Goal: Information Seeking & Learning: Learn about a topic

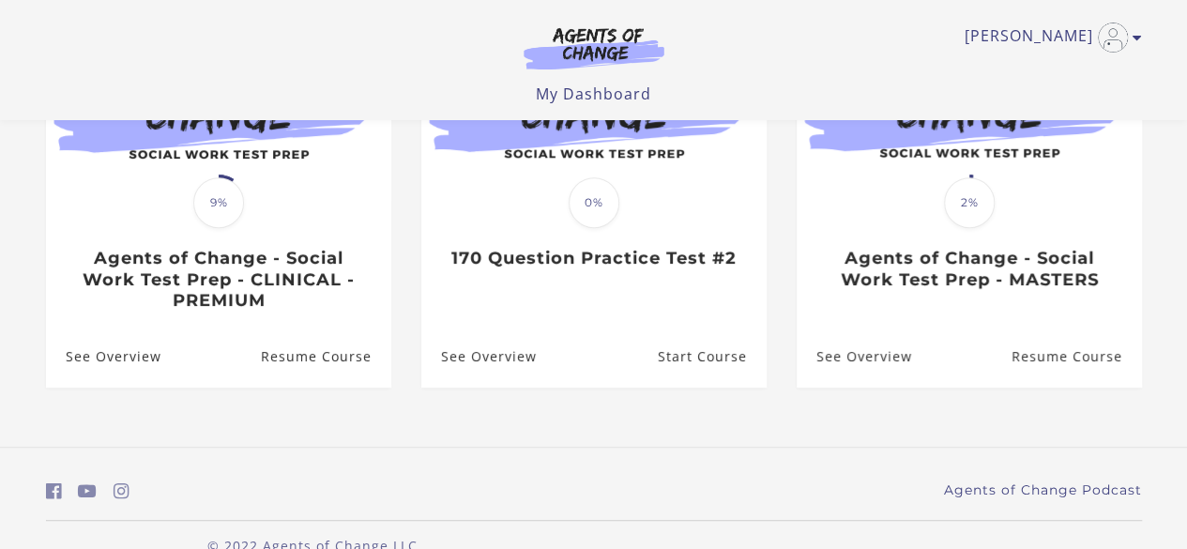
scroll to position [311, 0]
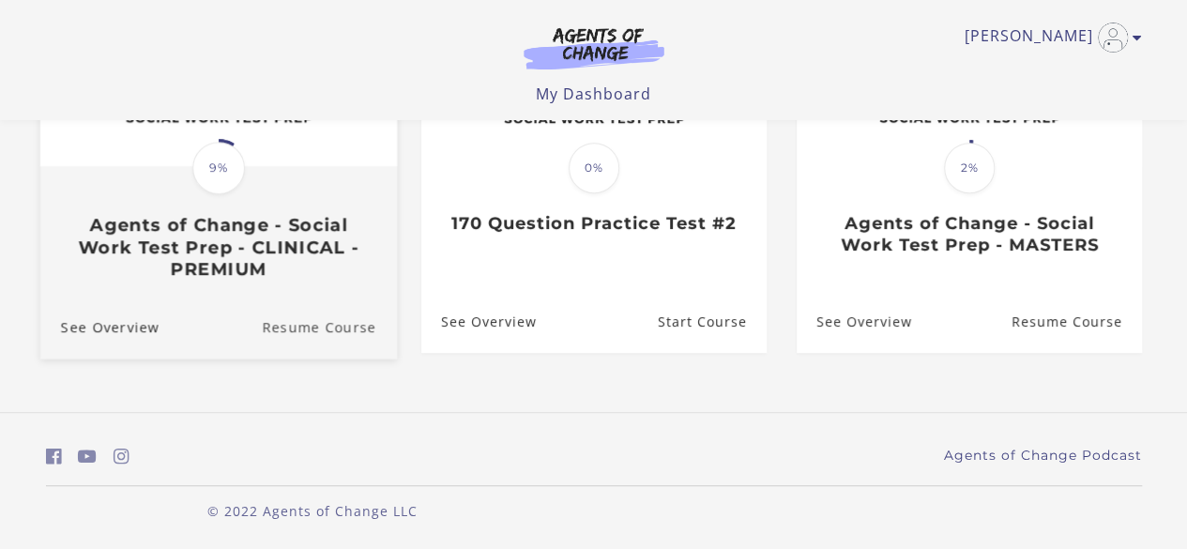
click at [286, 328] on link "Resume Course" at bounding box center [329, 326] width 135 height 63
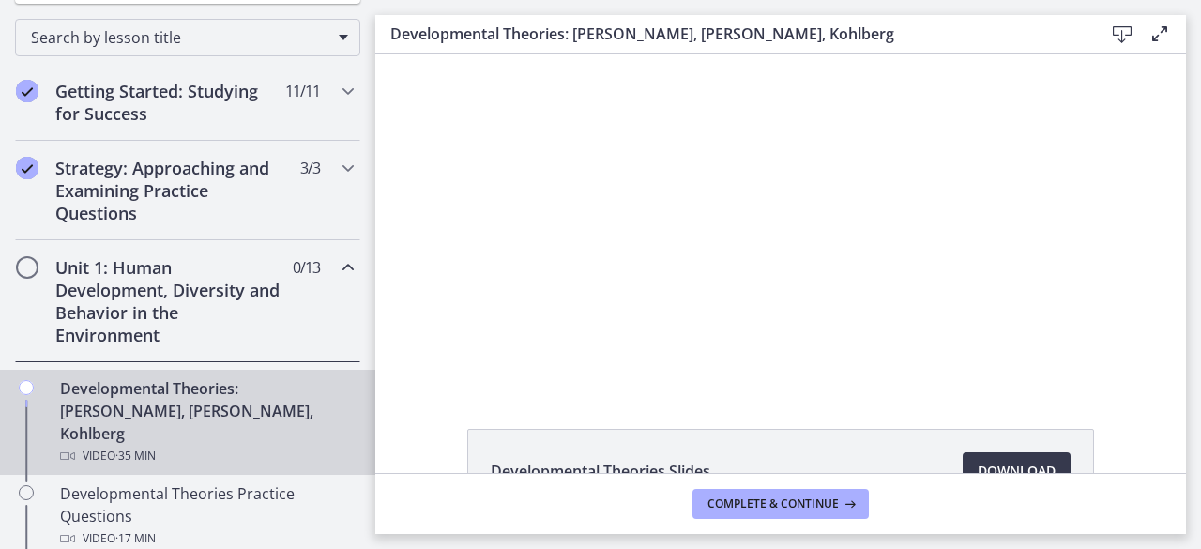
scroll to position [299, 0]
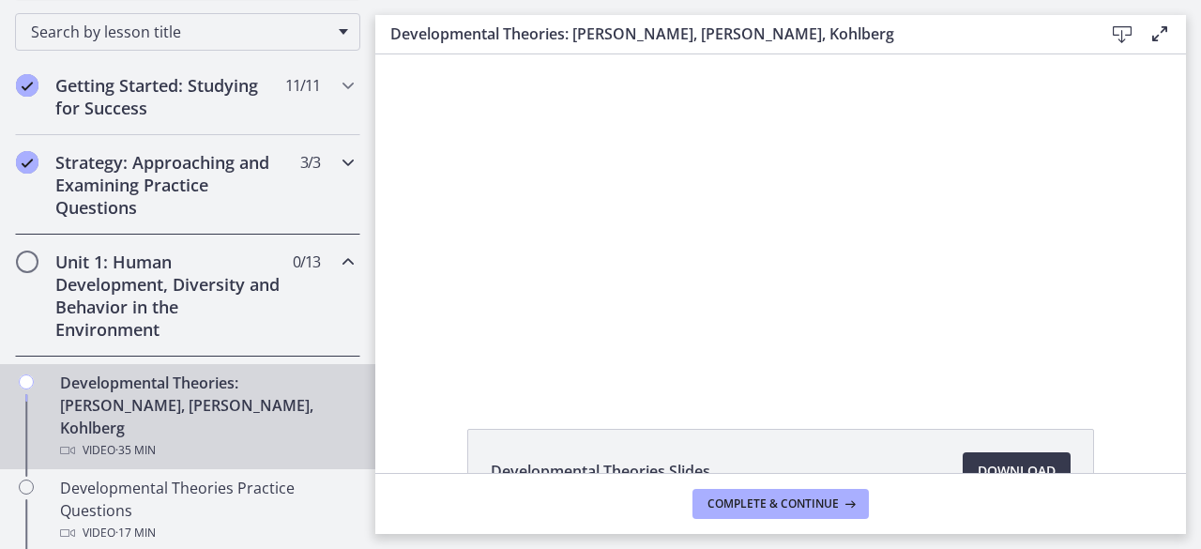
click at [278, 211] on div "Strategy: Approaching and Examining Practice Questions 3 / 3 Completed" at bounding box center [187, 184] width 345 height 99
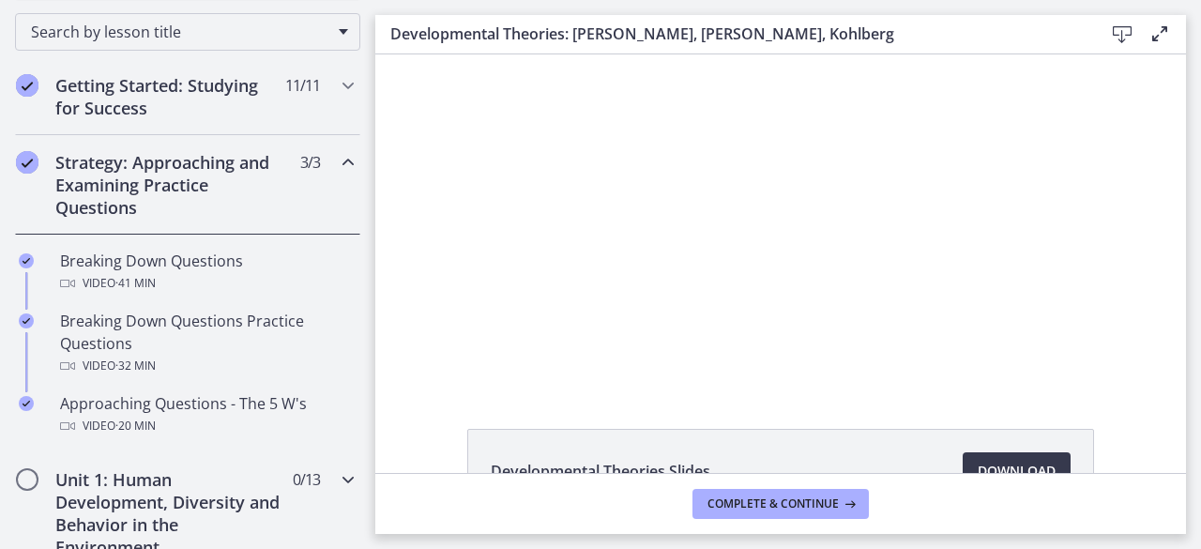
click at [200, 462] on div "Unit 1: Human Development, Diversity and Behavior in the Environment 0 / 13 Com…" at bounding box center [187, 513] width 345 height 122
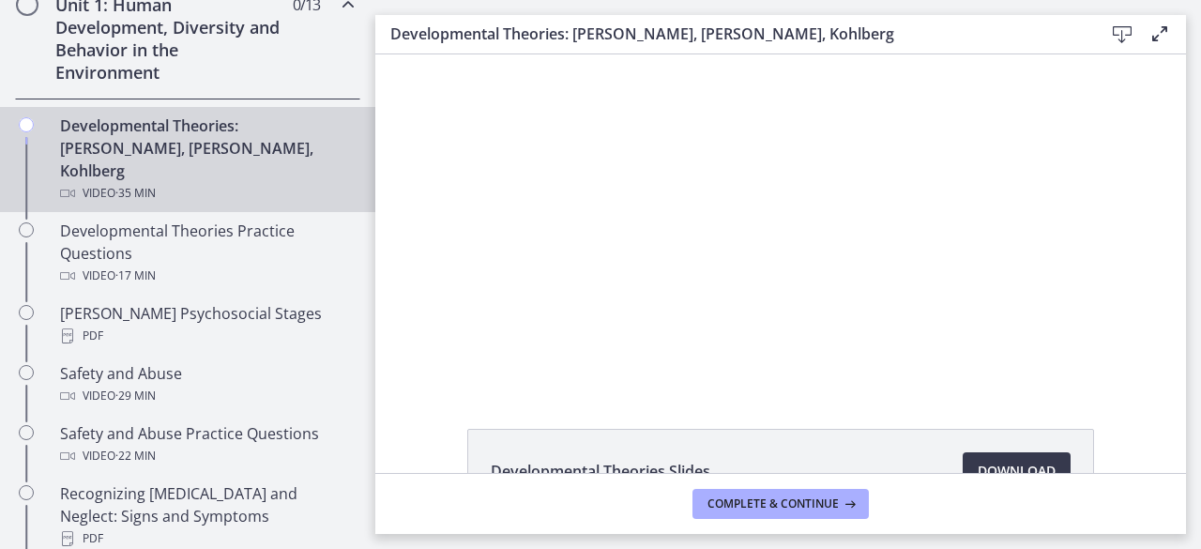
scroll to position [548, 0]
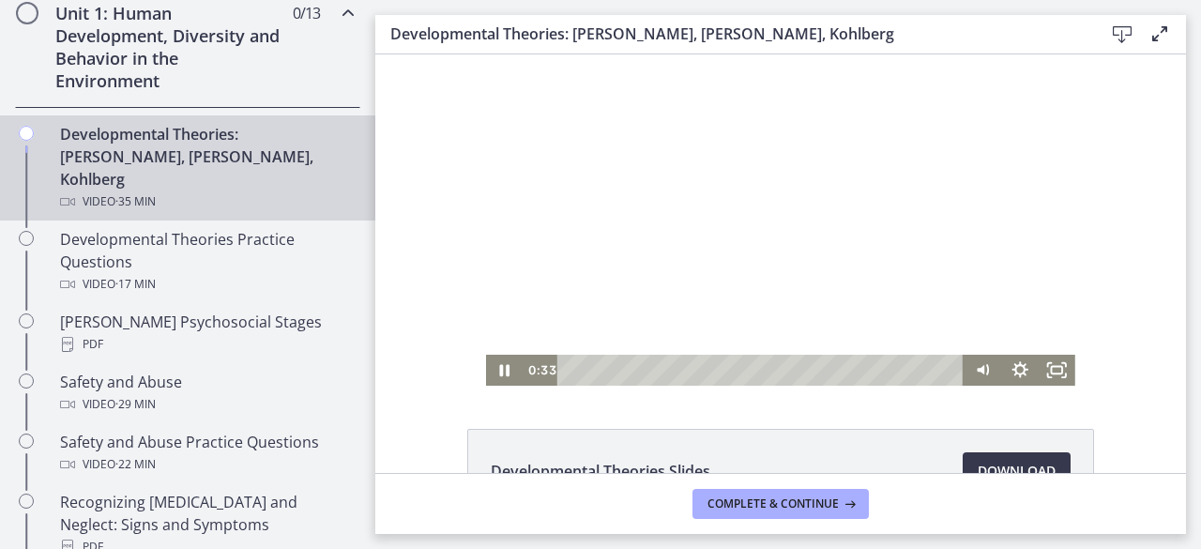
click at [533, 268] on div at bounding box center [780, 219] width 589 height 331
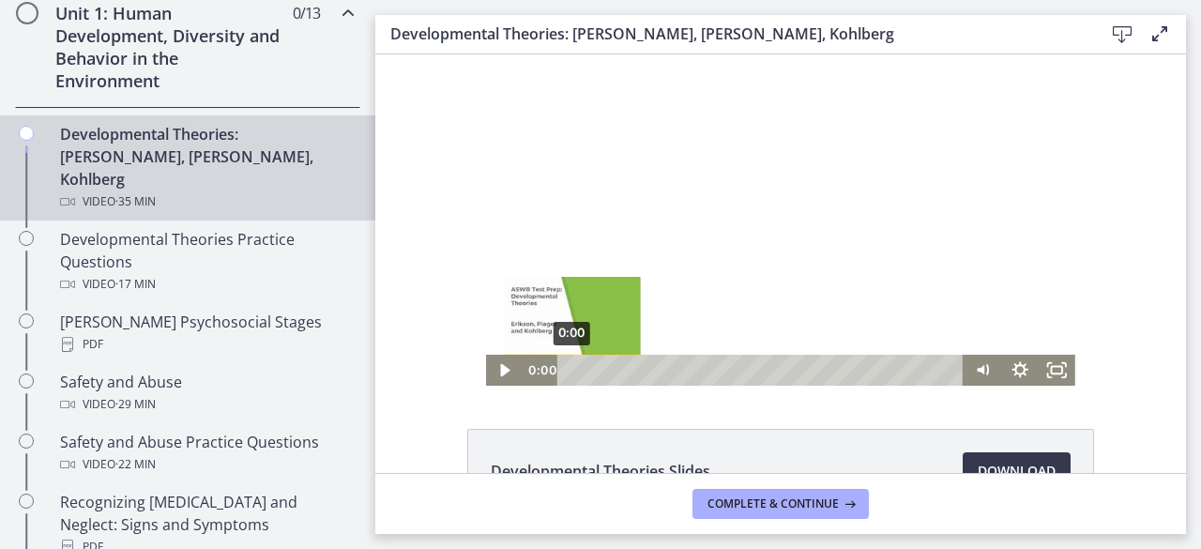
click at [566, 367] on div "Playbar" at bounding box center [571, 370] width 10 height 10
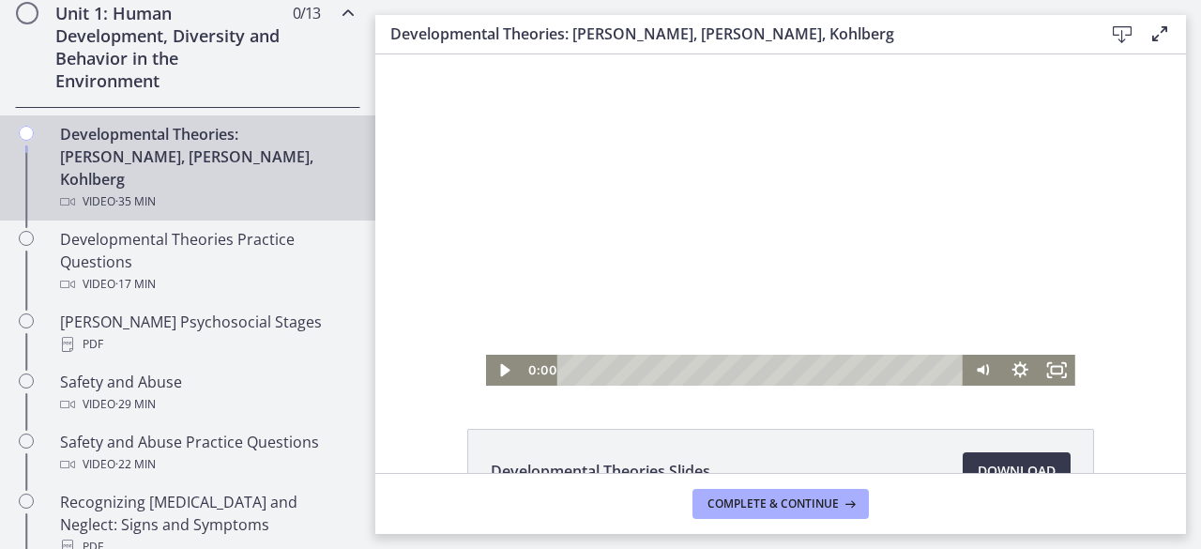
click at [486, 217] on div at bounding box center [780, 219] width 589 height 331
click at [523, 318] on div at bounding box center [780, 219] width 589 height 331
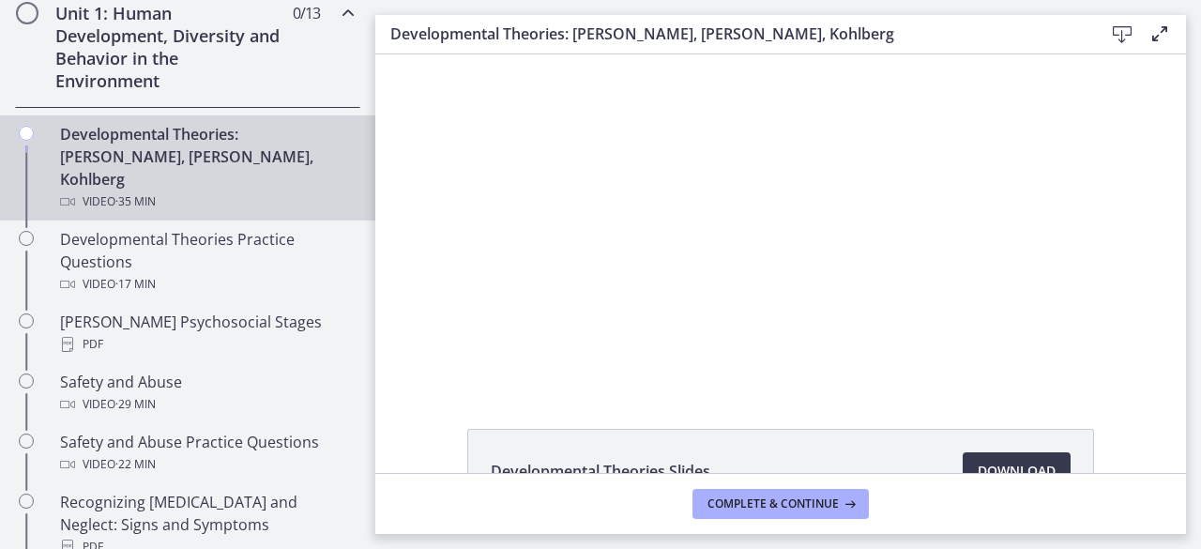
click at [705, 223] on div at bounding box center [780, 219] width 589 height 331
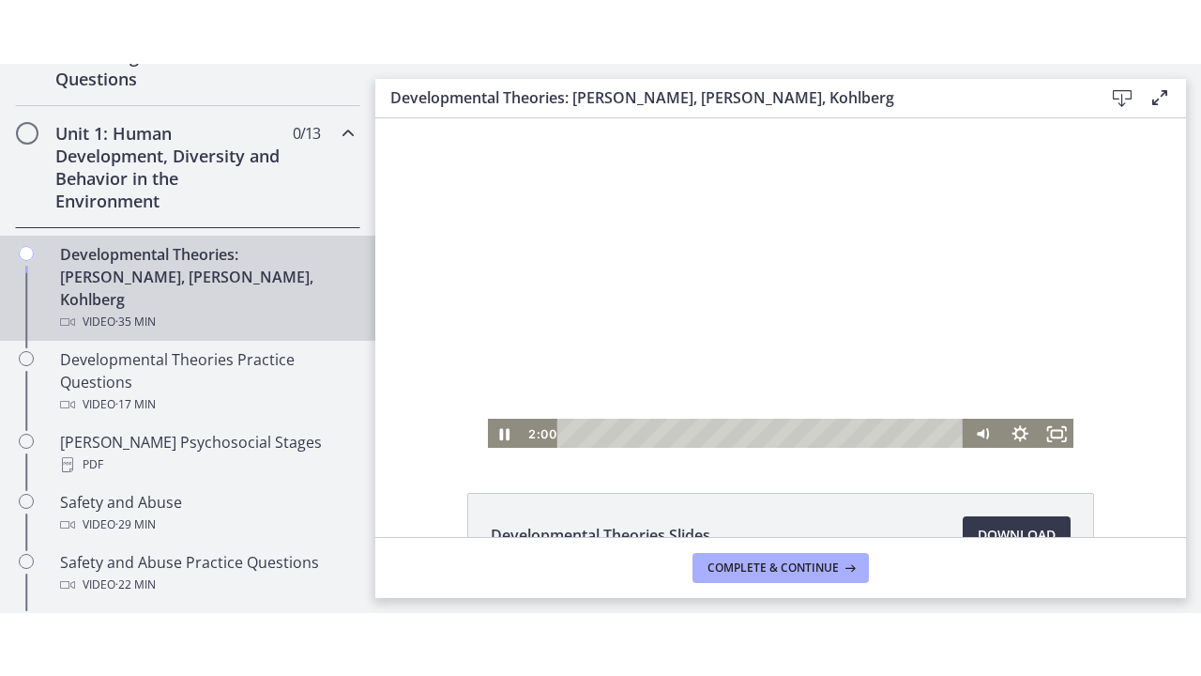
scroll to position [496, 0]
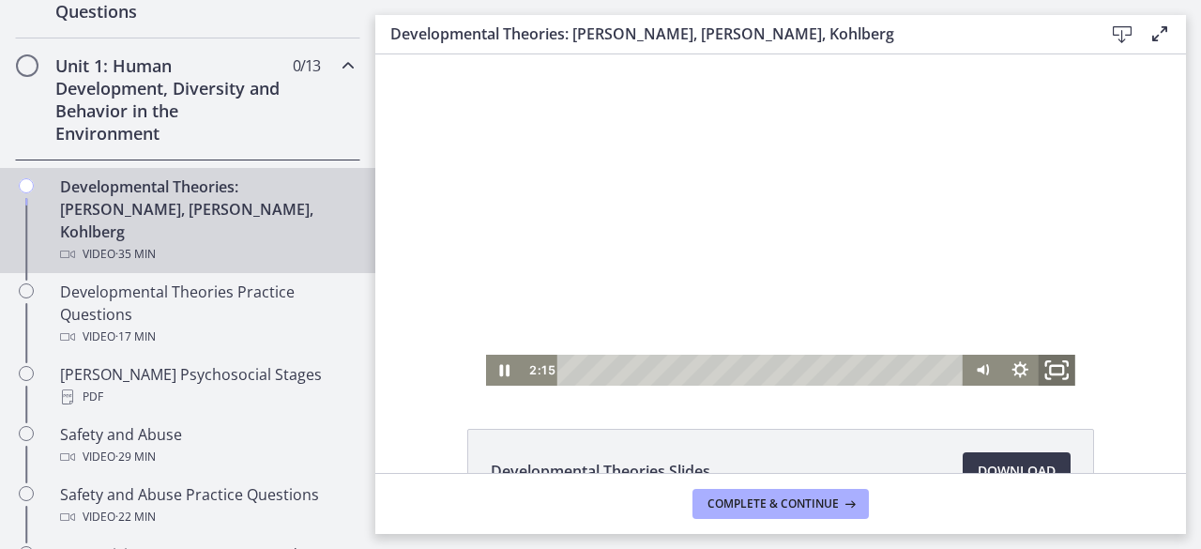
click at [1042, 372] on icon "Fullscreen" at bounding box center [1057, 371] width 44 height 38
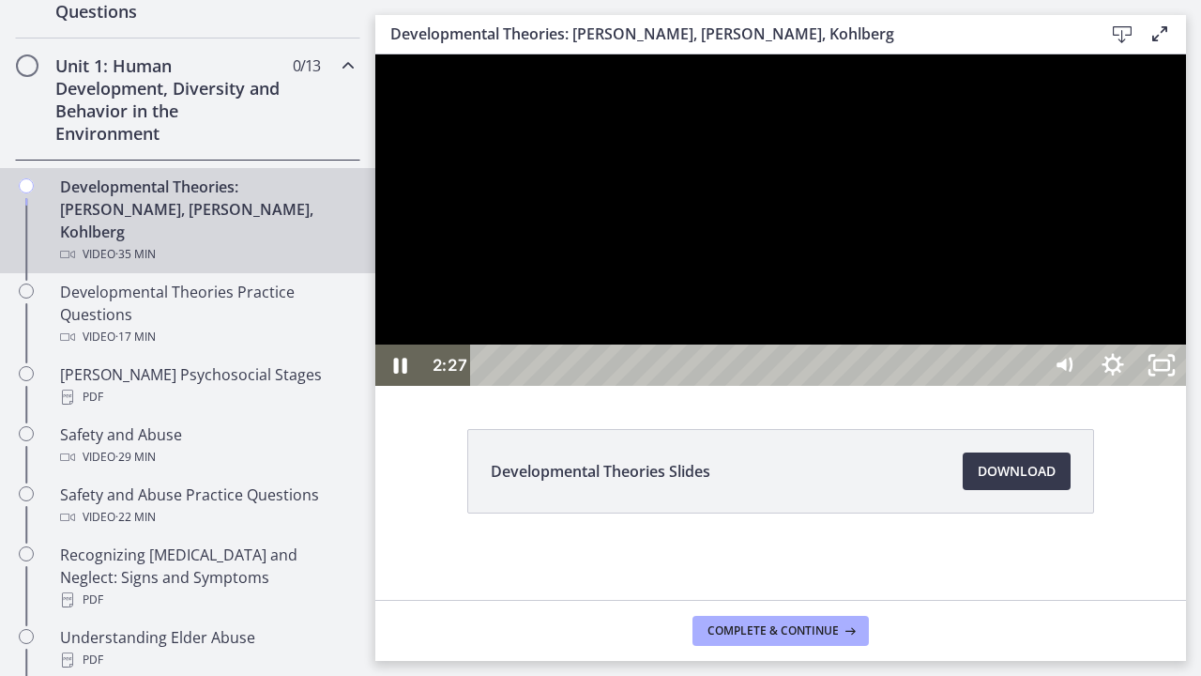
click at [1186, 386] on div at bounding box center [780, 219] width 811 height 331
click at [410, 386] on icon "Play Video" at bounding box center [401, 364] width 49 height 41
click at [410, 386] on icon "Pause" at bounding box center [399, 364] width 49 height 41
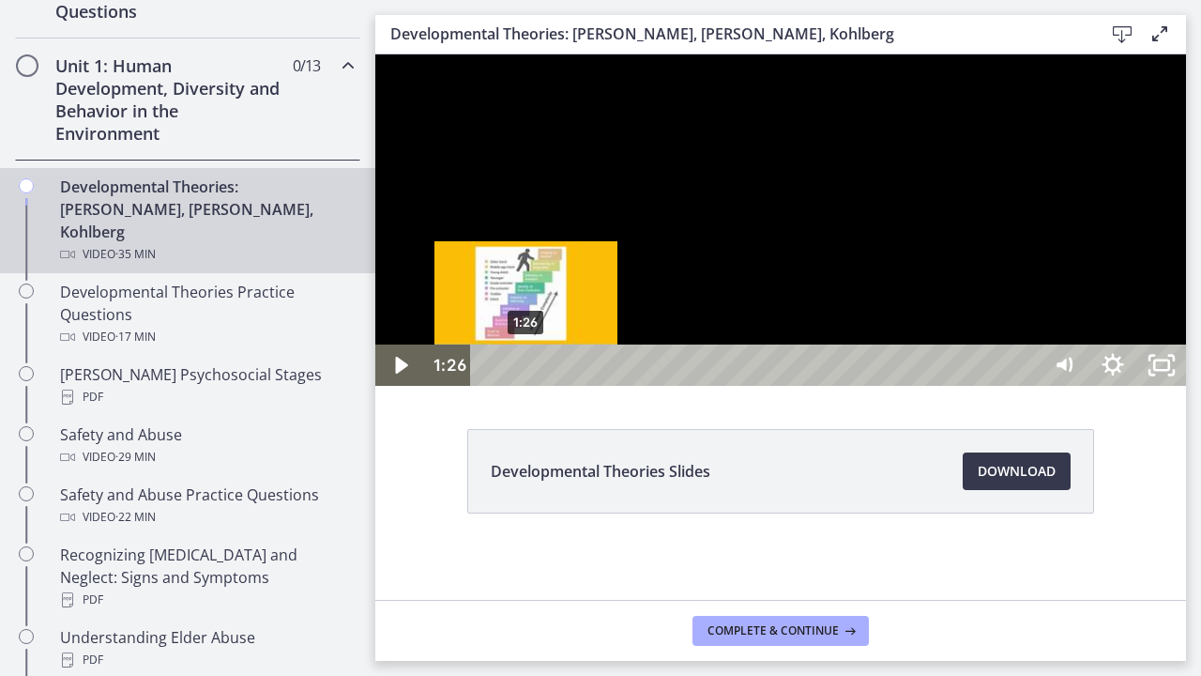
drag, startPoint x: 553, startPoint y: 709, endPoint x: 527, endPoint y: 712, distance: 26.4
click at [527, 373] on div "Playbar" at bounding box center [526, 366] width 14 height 14
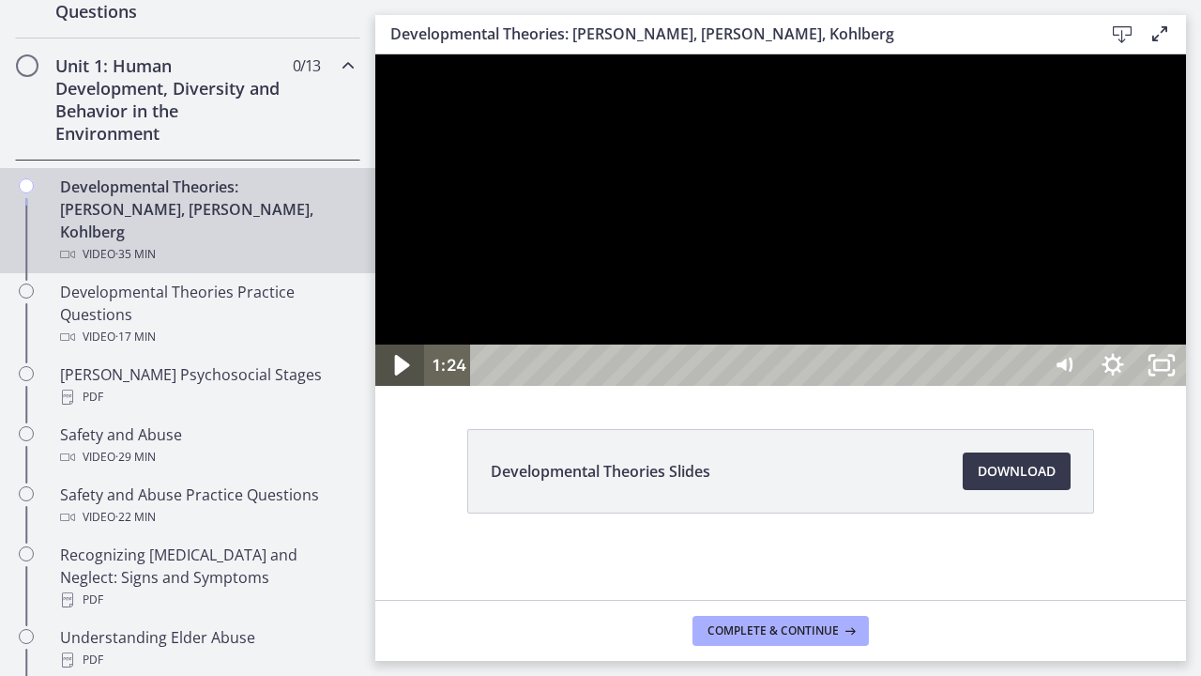
click at [406, 390] on icon "Play Video" at bounding box center [402, 366] width 58 height 50
click at [510, 386] on div at bounding box center [780, 219] width 811 height 331
click at [484, 386] on div at bounding box center [780, 219] width 811 height 331
click at [423, 386] on div at bounding box center [780, 219] width 811 height 331
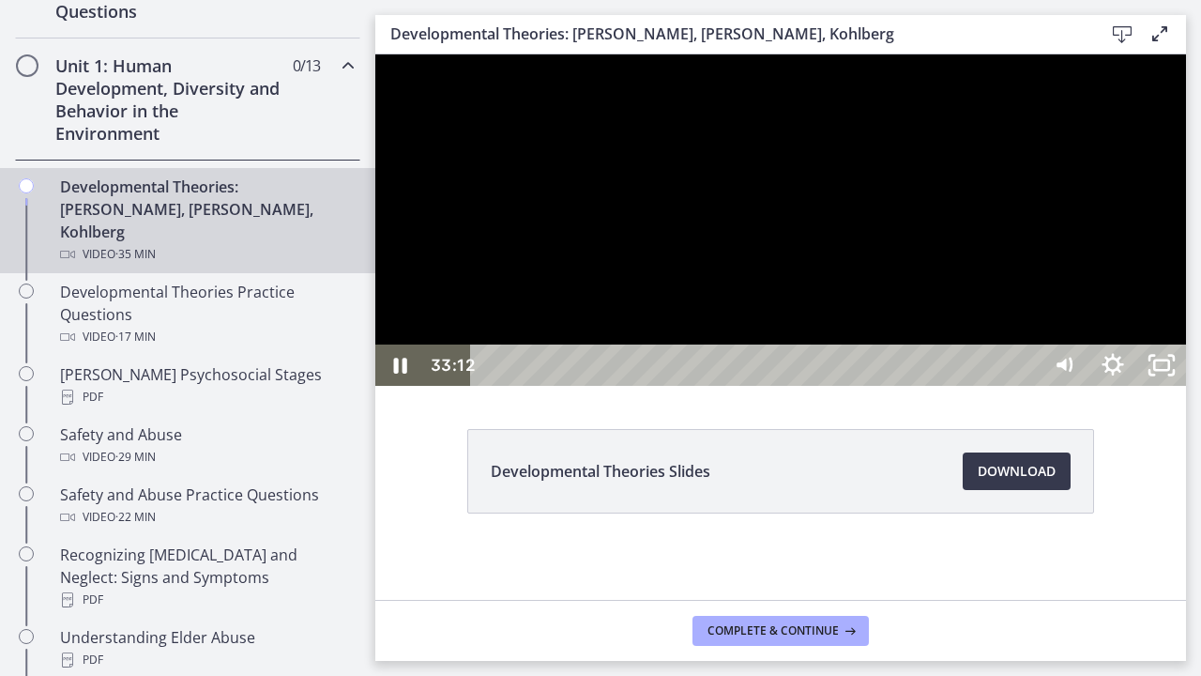
click at [488, 317] on div at bounding box center [780, 219] width 811 height 331
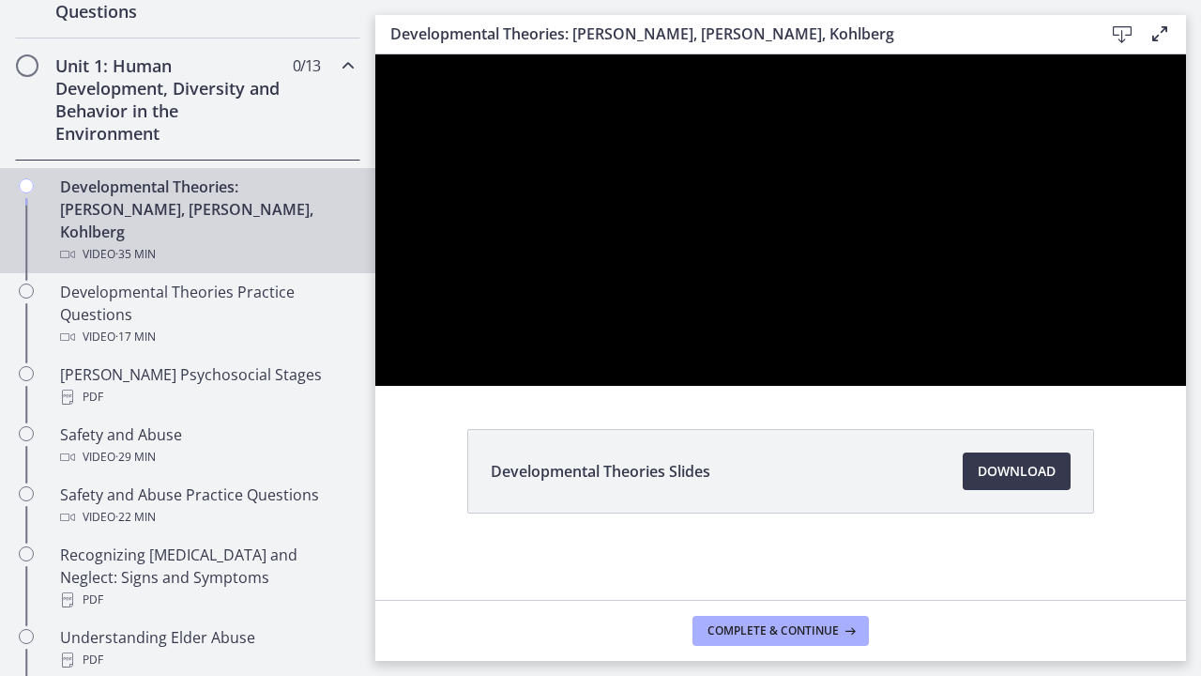
click at [488, 317] on div at bounding box center [780, 219] width 811 height 331
click at [1019, 360] on div at bounding box center [780, 219] width 811 height 331
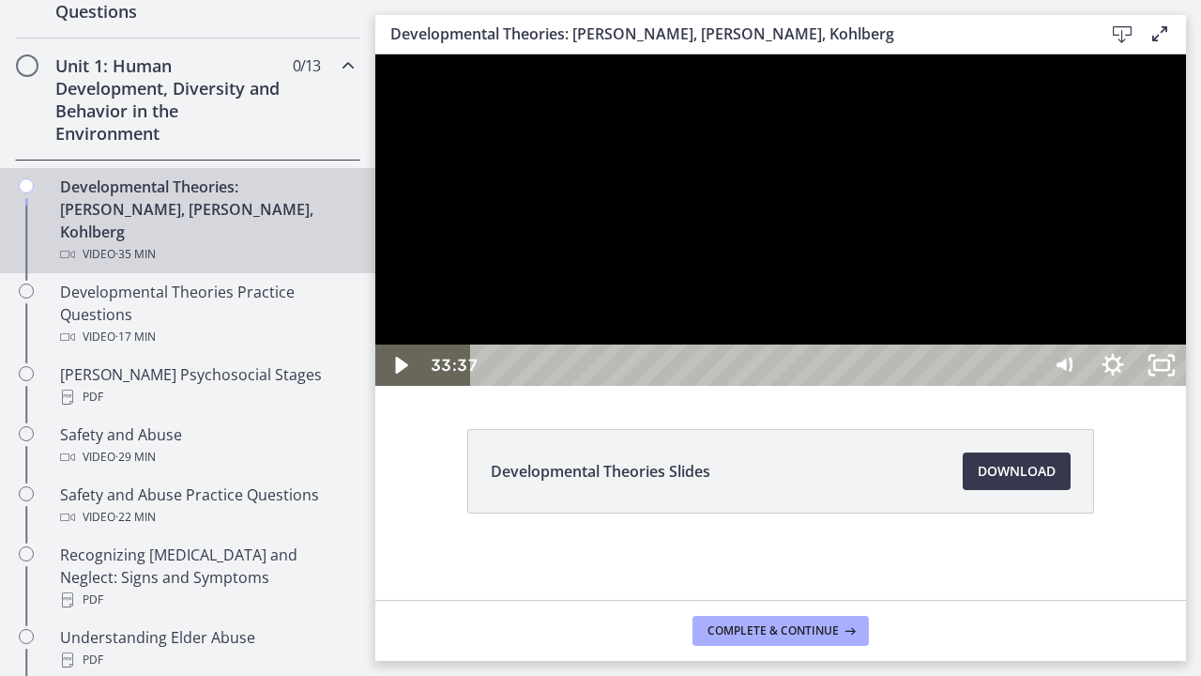
click at [1033, 386] on div at bounding box center [780, 219] width 811 height 331
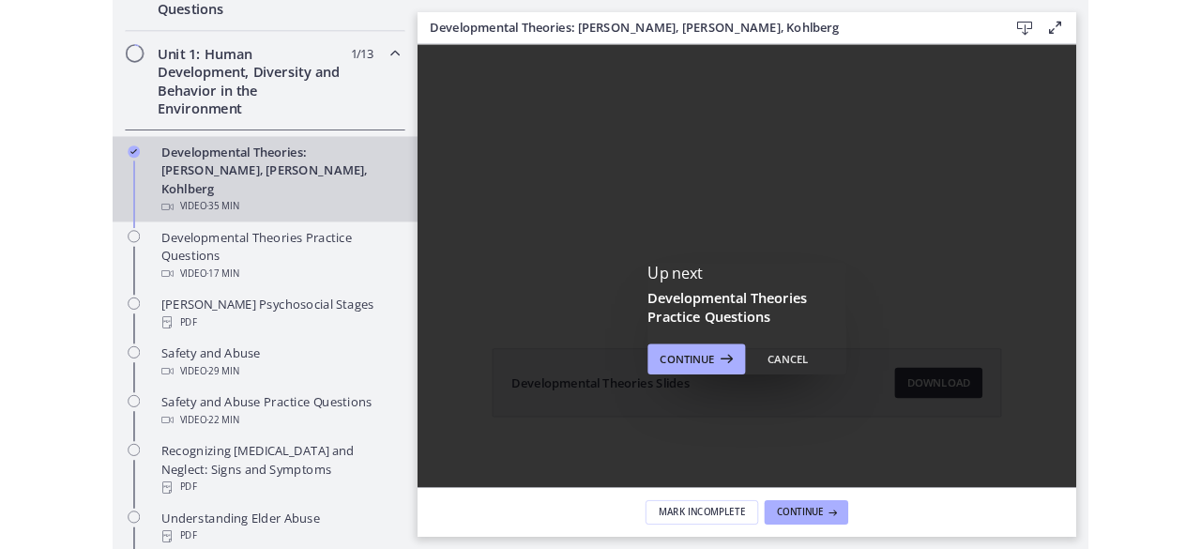
scroll to position [0, 0]
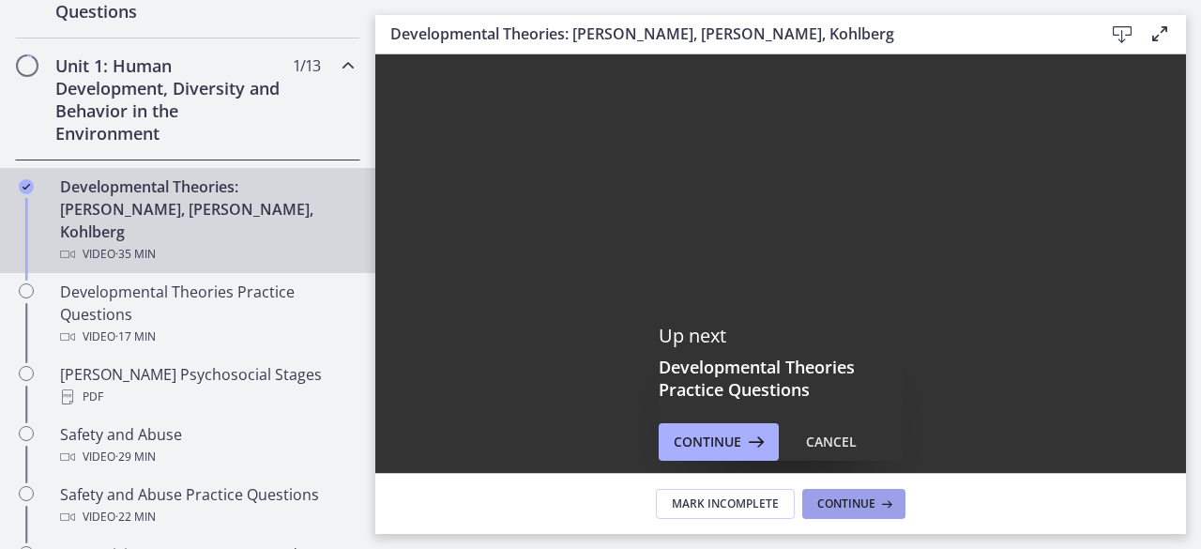
click at [832, 506] on span "Continue" at bounding box center [847, 504] width 58 height 15
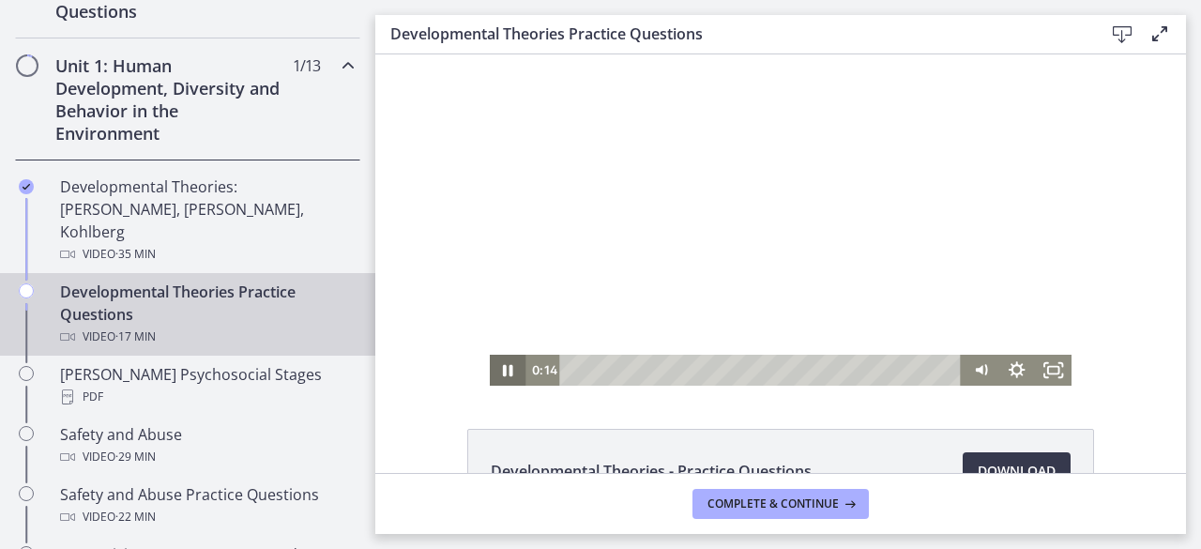
click at [496, 366] on icon "Pause" at bounding box center [508, 370] width 37 height 31
click at [496, 366] on icon "Play Video" at bounding box center [510, 371] width 44 height 38
click at [1044, 369] on icon "Fullscreen" at bounding box center [1054, 370] width 37 height 31
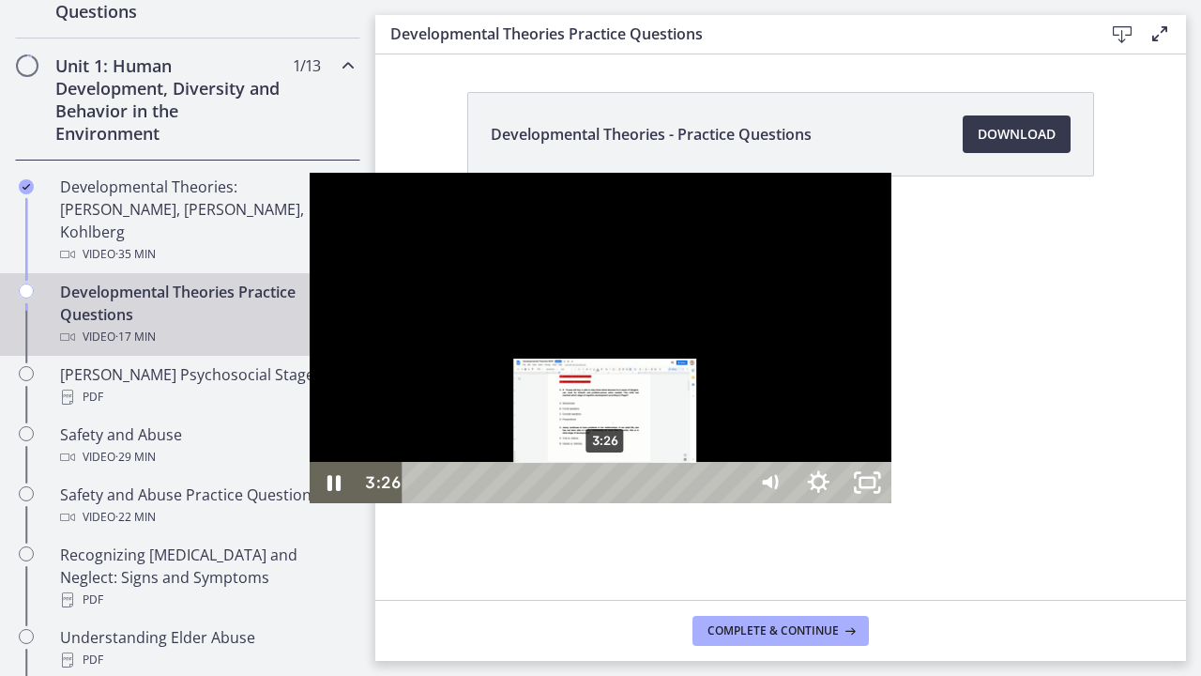
click at [421, 503] on div "3:26" at bounding box center [577, 482] width 313 height 41
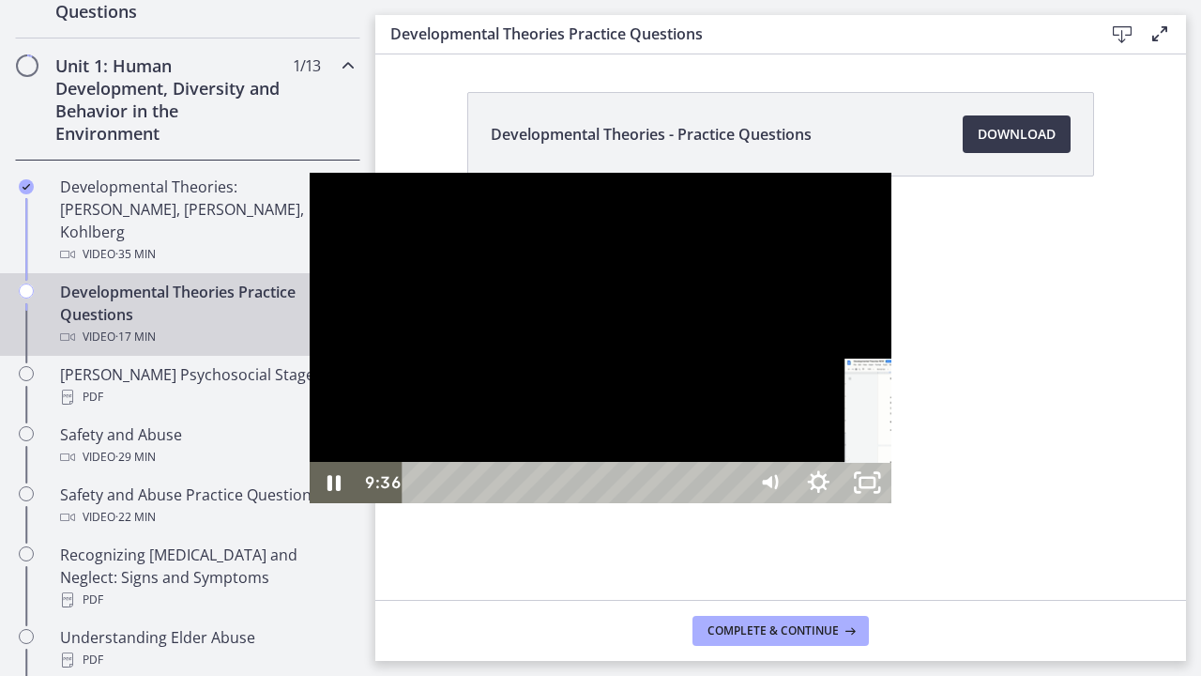
drag, startPoint x: 665, startPoint y: 657, endPoint x: 624, endPoint y: 657, distance: 40.4
click at [929, 490] on div "Playbar" at bounding box center [936, 483] width 14 height 14
drag, startPoint x: 624, startPoint y: 657, endPoint x: 601, endPoint y: 658, distance: 23.5
click at [899, 490] on div "Playbar" at bounding box center [906, 483] width 14 height 14
click at [458, 359] on div at bounding box center [601, 338] width 583 height 331
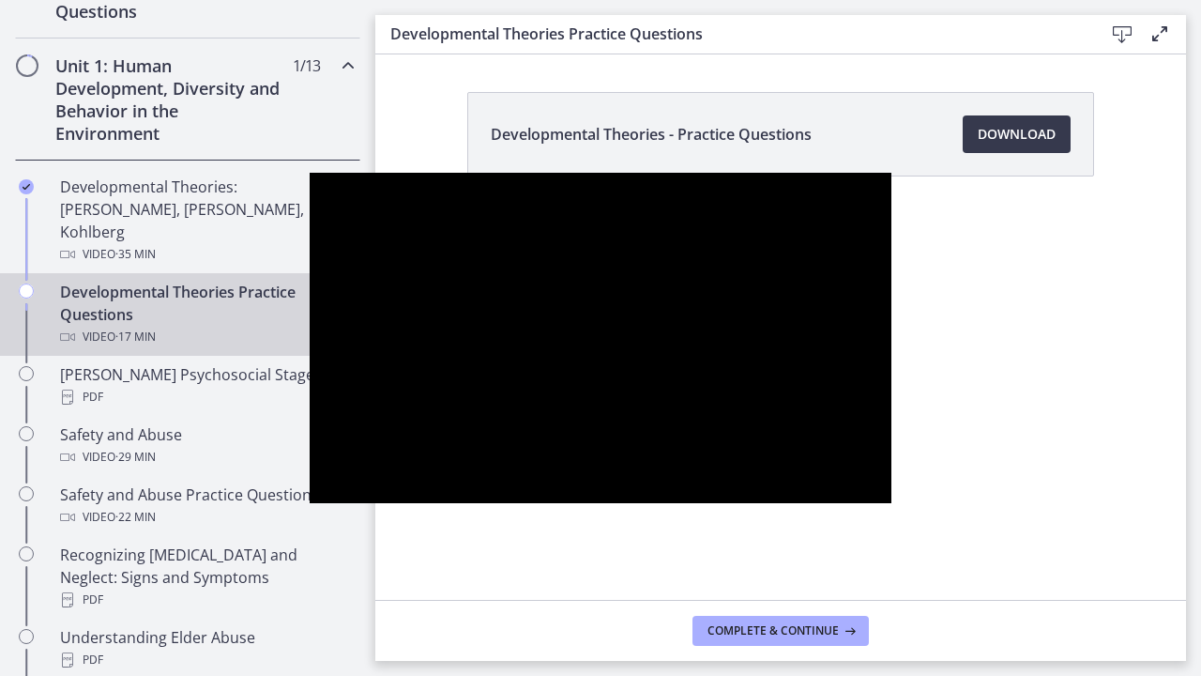
click at [458, 359] on div at bounding box center [601, 338] width 583 height 331
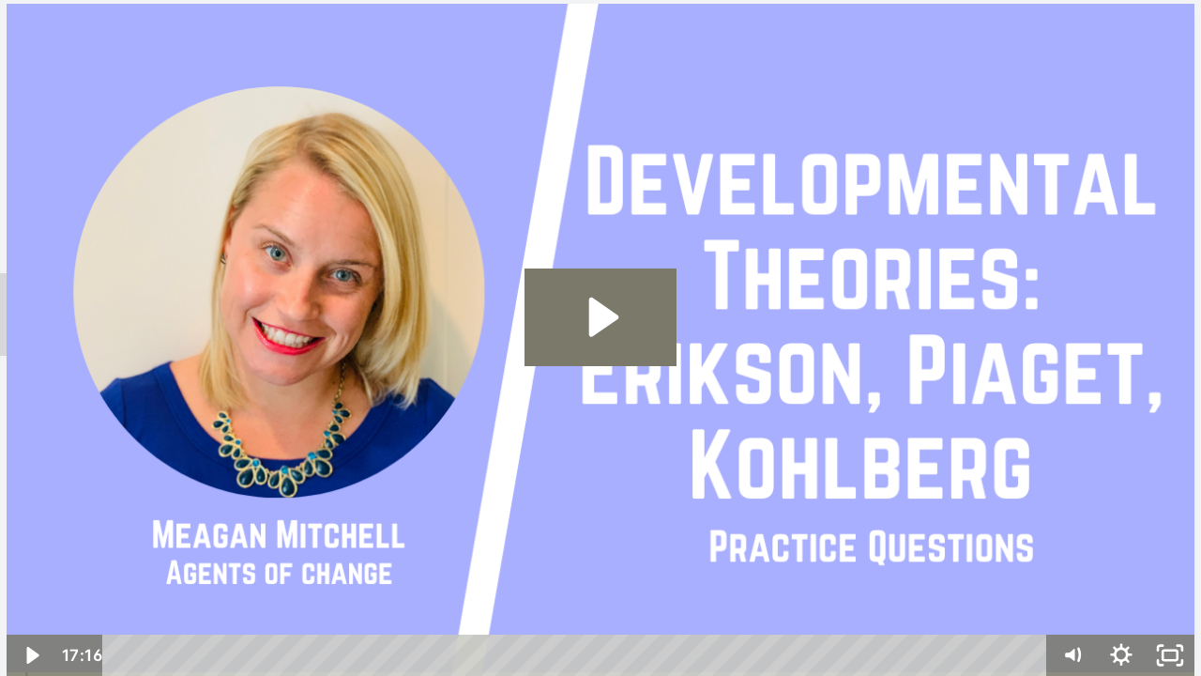
click at [862, 111] on img at bounding box center [601, 338] width 1188 height 676
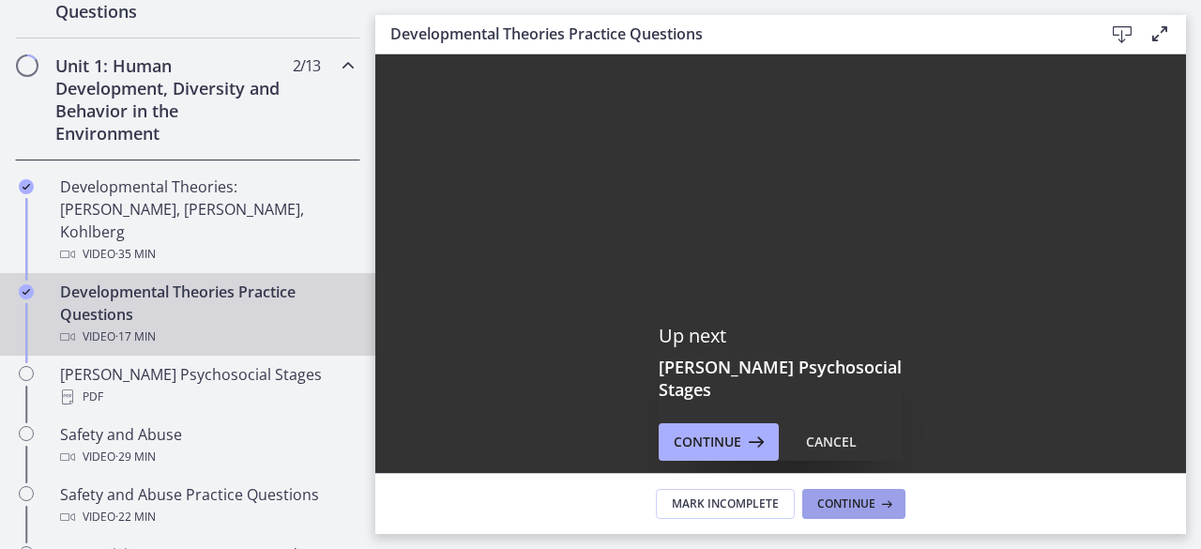
click at [880, 514] on button "Continue" at bounding box center [854, 504] width 103 height 30
